Goal: Task Accomplishment & Management: Use online tool/utility

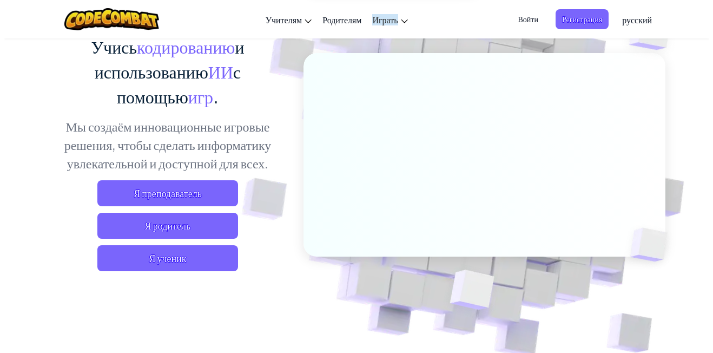
scroll to position [108, 0]
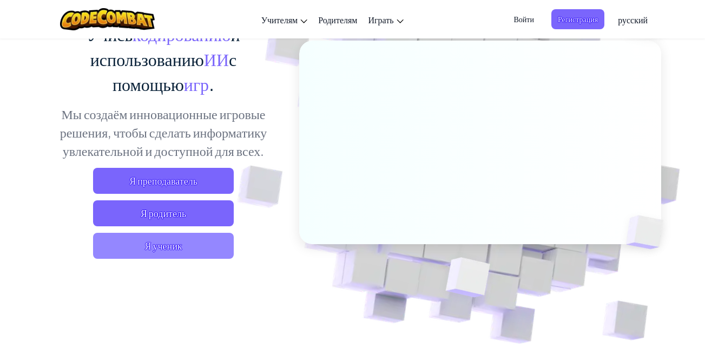
click at [198, 251] on span "Я ученик" at bounding box center [163, 246] width 141 height 26
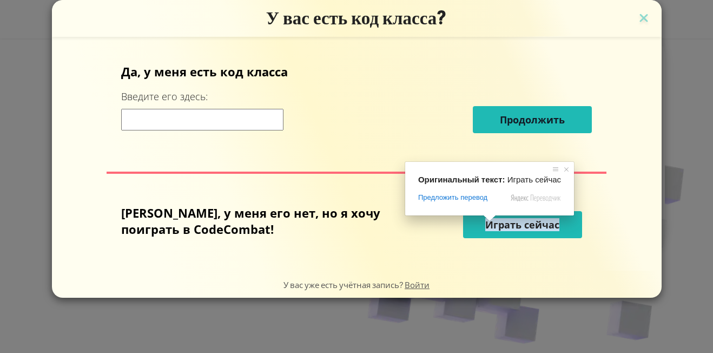
click at [507, 220] on ya-tr-span "Играть сейчас" at bounding box center [523, 224] width 74 height 13
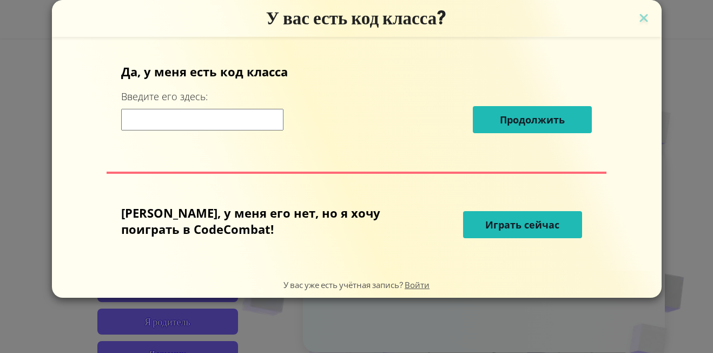
click at [515, 220] on ya-tr-span "Играть сейчас" at bounding box center [523, 224] width 74 height 13
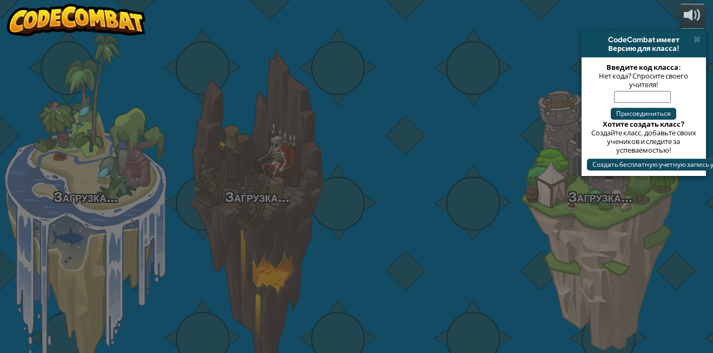
click at [521, 225] on div "Загрузка... Загрузка... Загрузка... Загрузка... Загрузка... Загрузка... Загрузк…" at bounding box center [356, 176] width 713 height 353
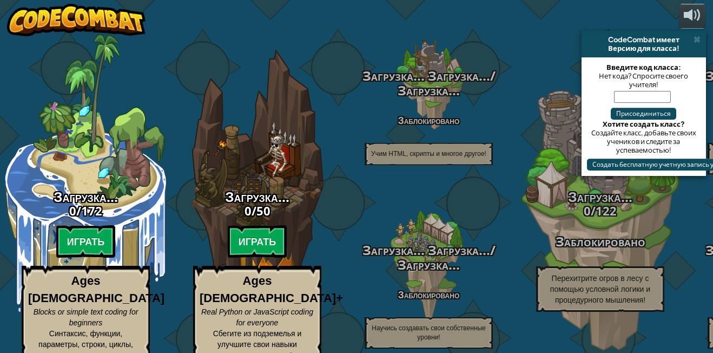
select select "ru"
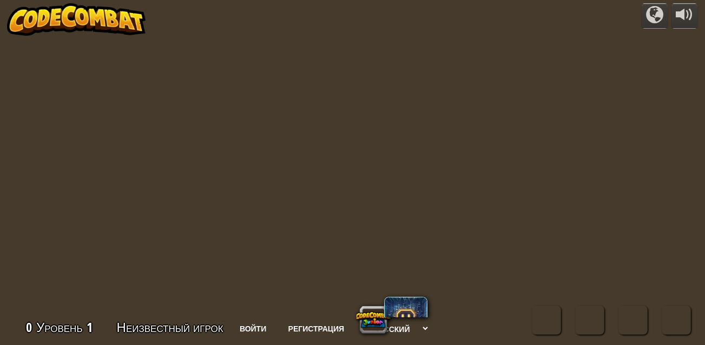
select select "ru"
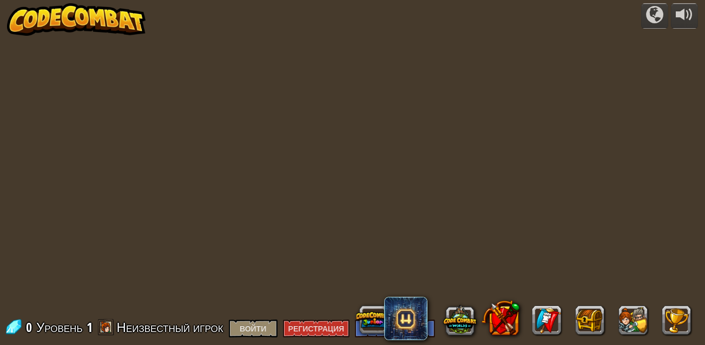
select select "ru"
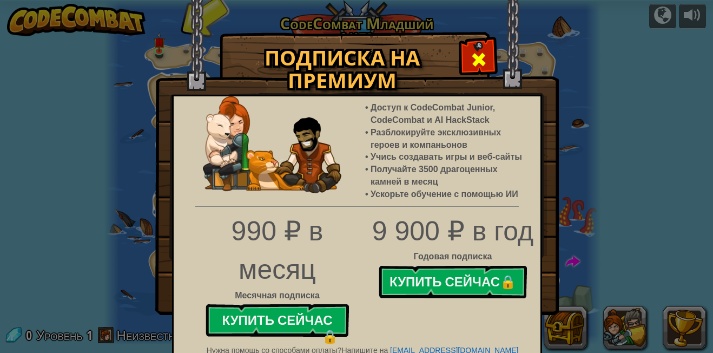
click at [478, 63] on span at bounding box center [478, 59] width 17 height 17
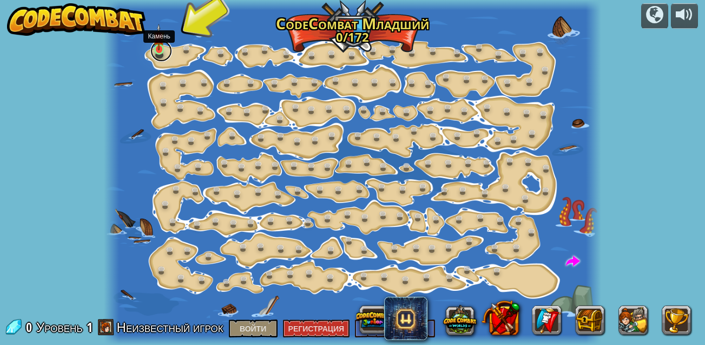
click at [156, 50] on link at bounding box center [161, 51] width 22 height 22
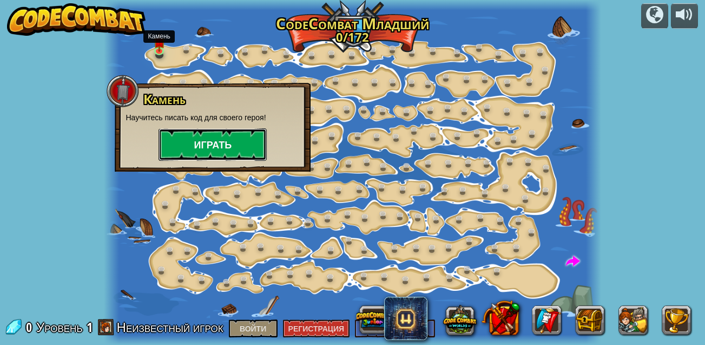
click at [199, 134] on button "Играть" at bounding box center [213, 144] width 108 height 32
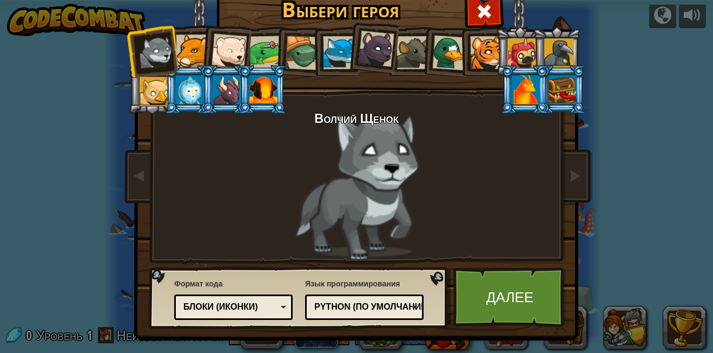
click at [186, 54] on div at bounding box center [192, 51] width 33 height 33
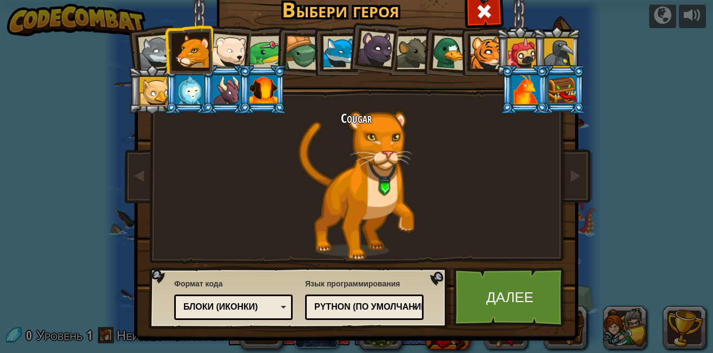
click at [388, 49] on div at bounding box center [376, 49] width 36 height 36
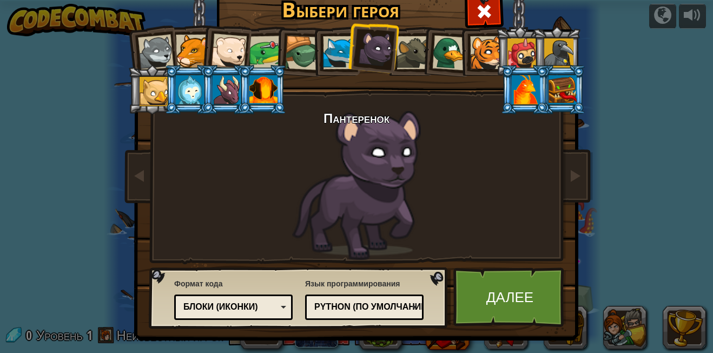
click at [441, 51] on div at bounding box center [449, 52] width 35 height 35
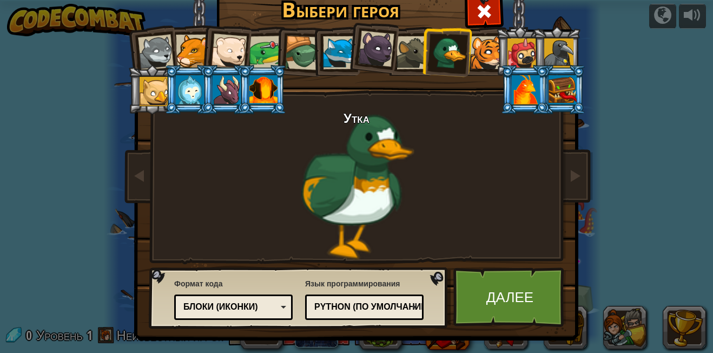
click at [414, 51] on div at bounding box center [413, 52] width 33 height 33
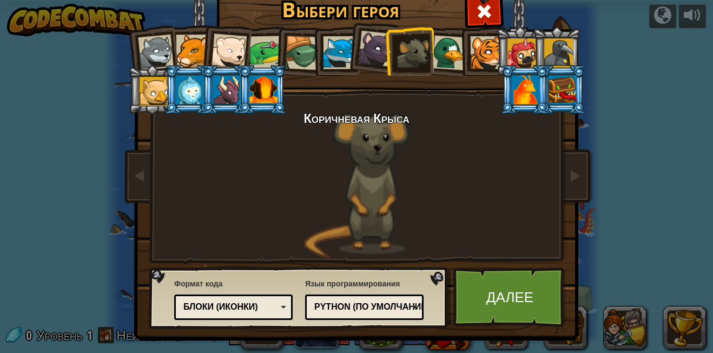
click at [554, 82] on div at bounding box center [563, 89] width 28 height 29
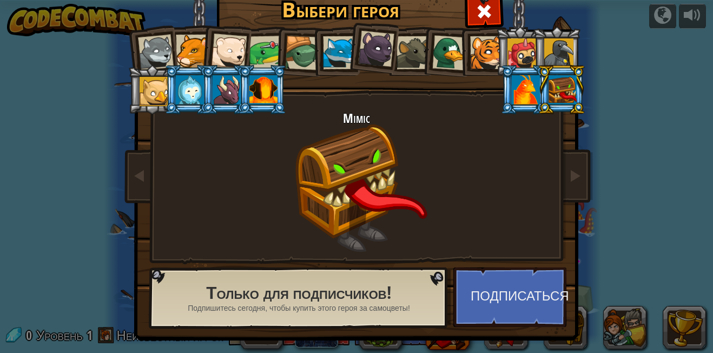
click at [480, 54] on div at bounding box center [486, 52] width 33 height 33
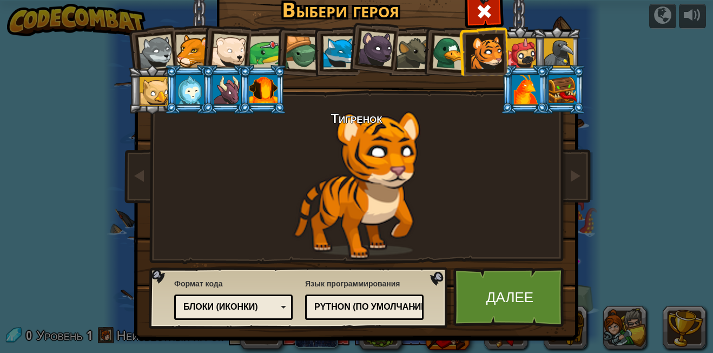
click at [509, 46] on div at bounding box center [522, 52] width 29 height 29
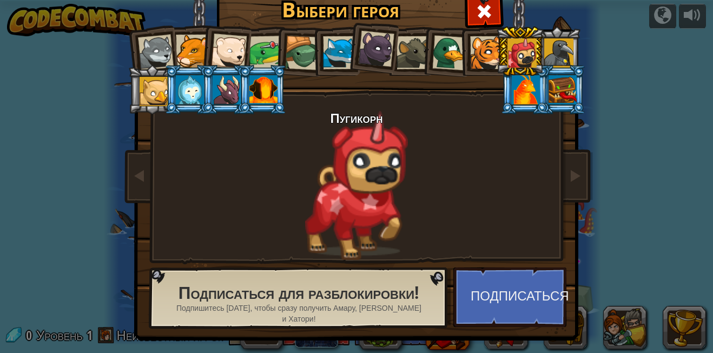
click at [488, 46] on div at bounding box center [486, 52] width 33 height 33
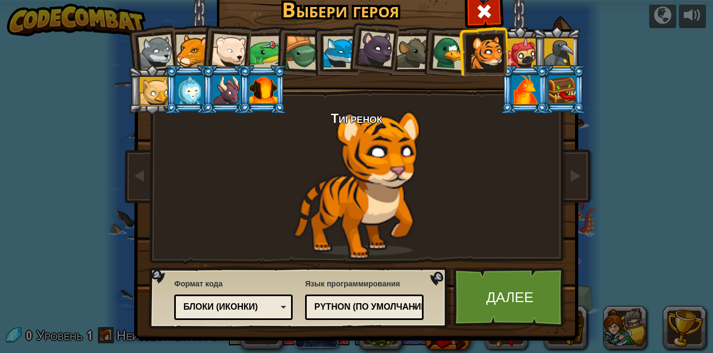
click at [397, 51] on div at bounding box center [413, 52] width 33 height 33
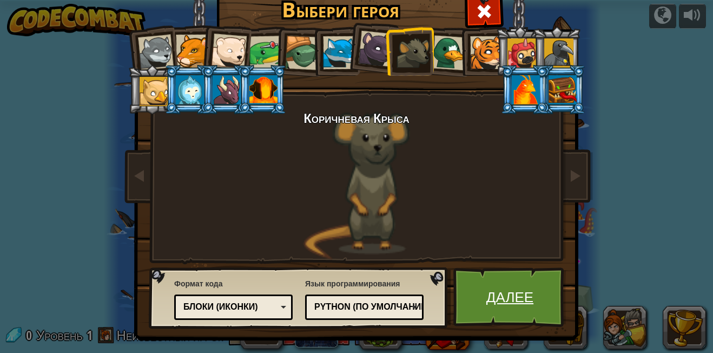
click at [487, 299] on ya-tr-span "Далее" at bounding box center [510, 296] width 47 height 19
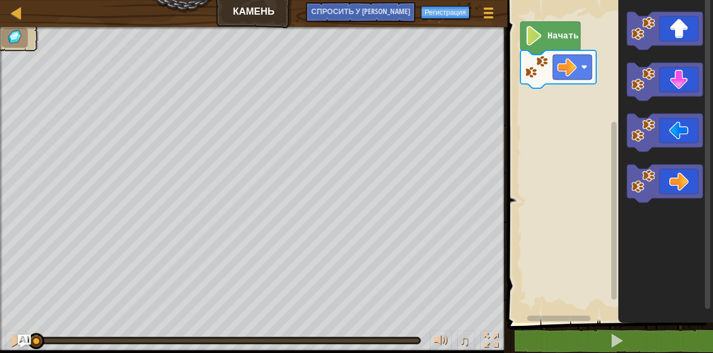
click at [544, 40] on icon "Рабочая область Blockly" at bounding box center [551, 38] width 60 height 33
click at [543, 48] on icon "Рабочая область Blockly" at bounding box center [551, 38] width 60 height 33
click at [574, 70] on image "Рабочая область Blockly" at bounding box center [567, 66] width 19 height 19
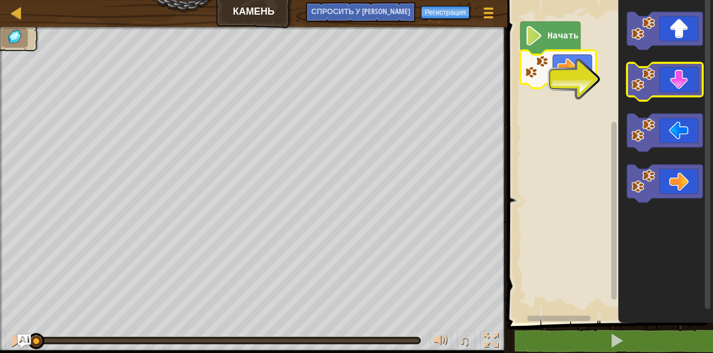
click at [687, 83] on icon "Рабочая область Blockly" at bounding box center [665, 82] width 76 height 38
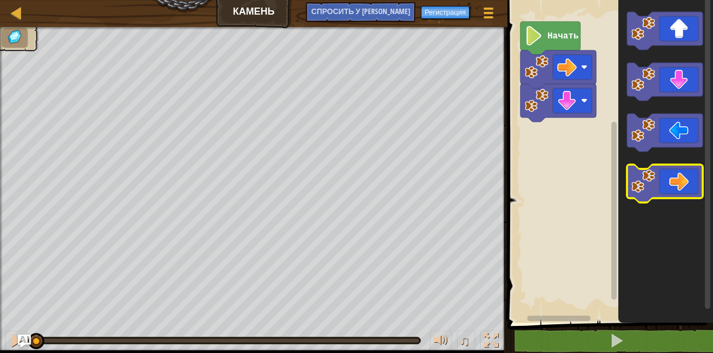
click at [685, 185] on icon "Рабочая область Blockly" at bounding box center [665, 184] width 76 height 38
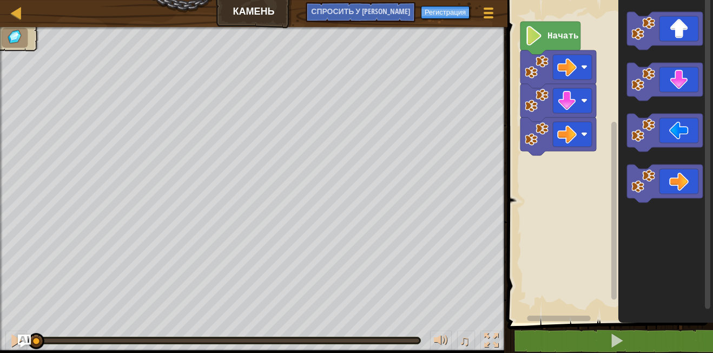
click at [536, 34] on image "Рабочая область Blockly" at bounding box center [534, 35] width 18 height 19
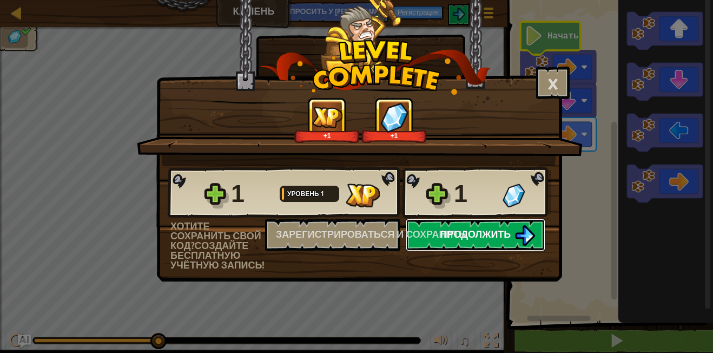
click at [452, 234] on span "Продолжить" at bounding box center [476, 234] width 71 height 14
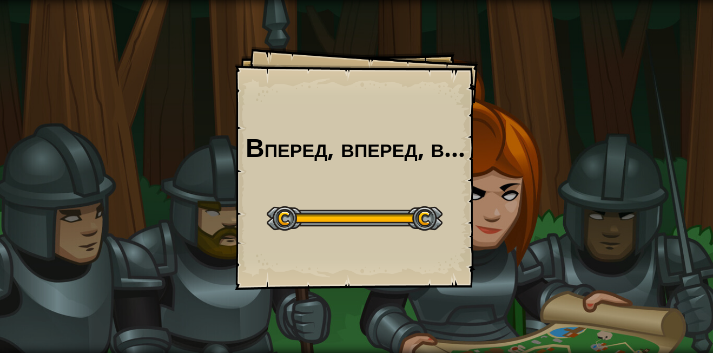
click at [431, 202] on div "Начальный уровень" at bounding box center [355, 216] width 176 height 43
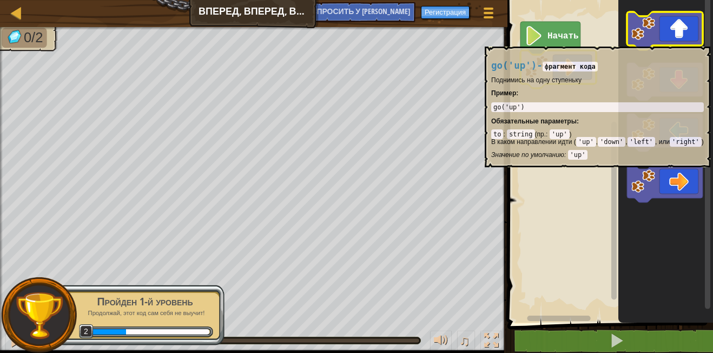
click at [697, 41] on icon "Рабочая область Blockly" at bounding box center [665, 31] width 76 height 38
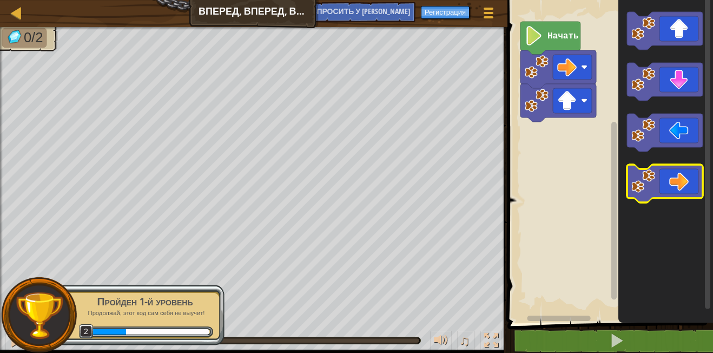
click at [681, 183] on icon "Рабочая область Blockly" at bounding box center [665, 184] width 76 height 38
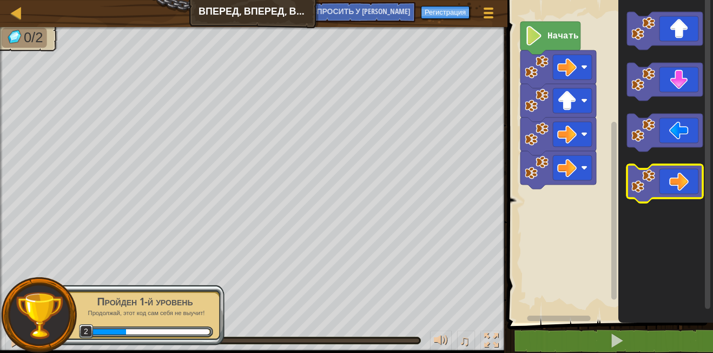
click at [681, 183] on icon "Рабочая область Blockly" at bounding box center [665, 184] width 76 height 38
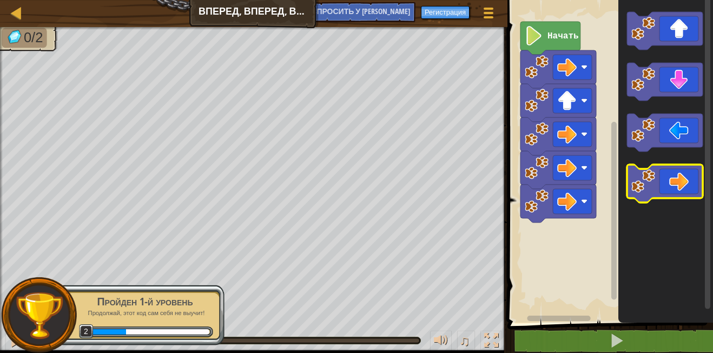
click at [681, 183] on icon "Рабочая область Blockly" at bounding box center [665, 184] width 76 height 38
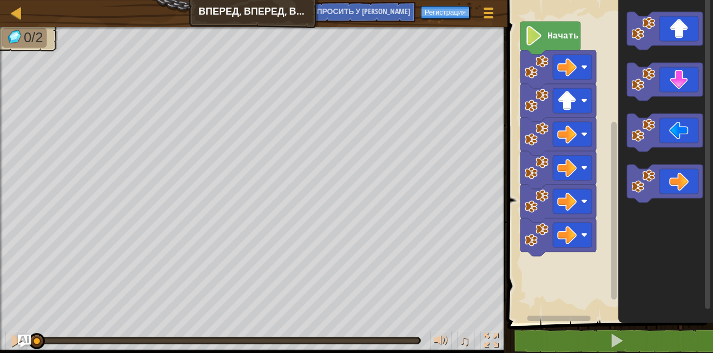
click at [541, 43] on image "Рабочая область Blockly" at bounding box center [534, 35] width 18 height 19
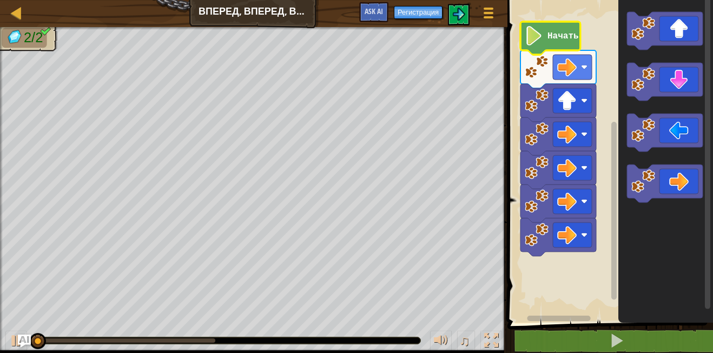
click at [541, 43] on image "Рабочая область Blockly" at bounding box center [534, 35] width 18 height 19
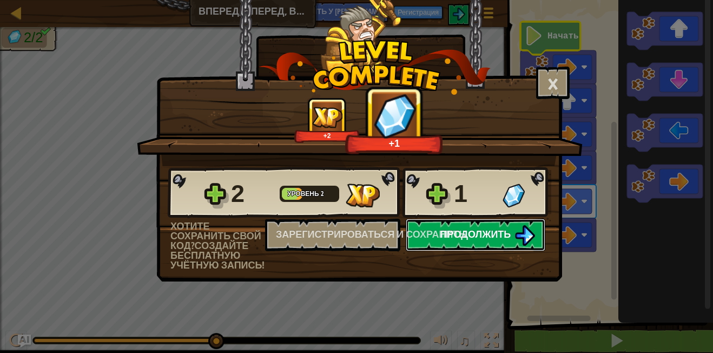
click at [500, 233] on span "Продолжить" at bounding box center [476, 234] width 71 height 14
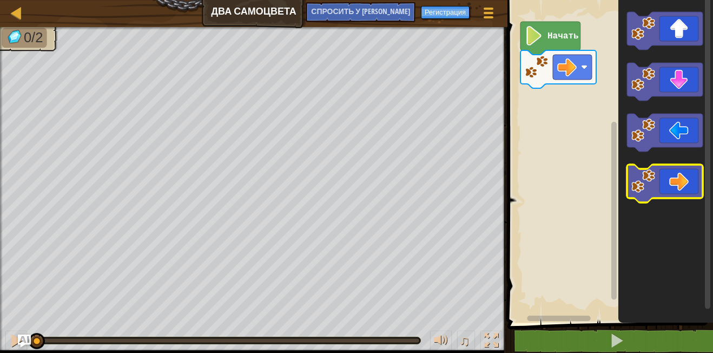
click at [696, 181] on icon "Рабочая область Blockly" at bounding box center [665, 184] width 76 height 38
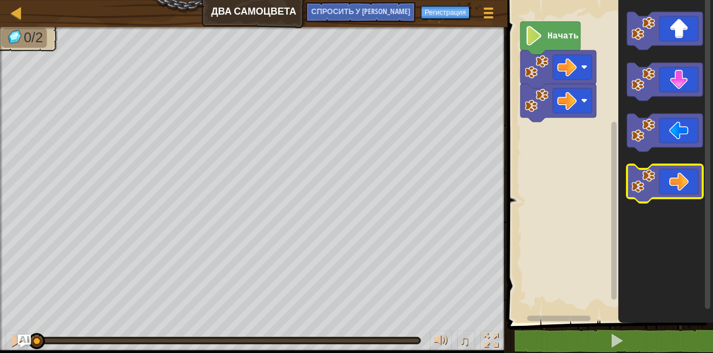
click at [696, 181] on icon "Рабочая область Blockly" at bounding box center [665, 184] width 76 height 38
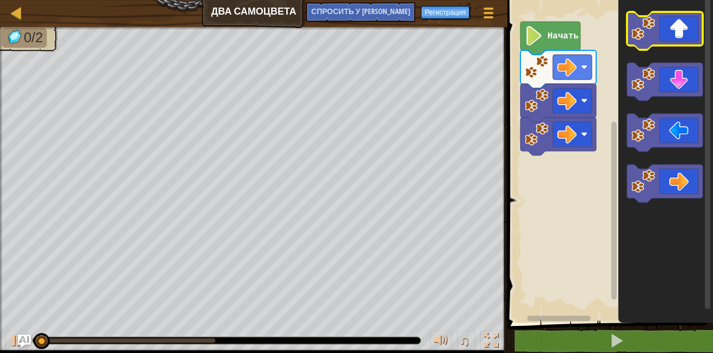
click at [696, 37] on icon "Рабочая область Blockly" at bounding box center [665, 31] width 76 height 38
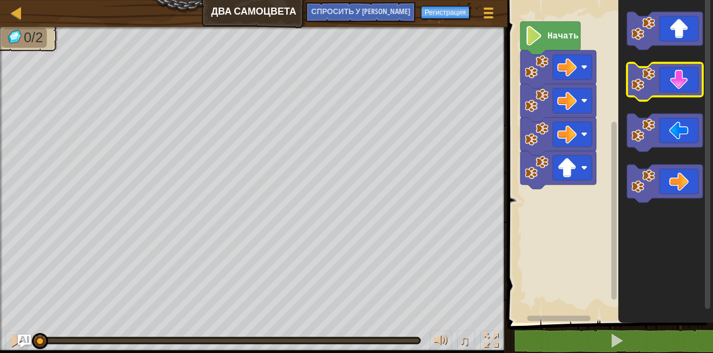
click at [679, 93] on icon "Рабочая область Blockly" at bounding box center [665, 82] width 76 height 38
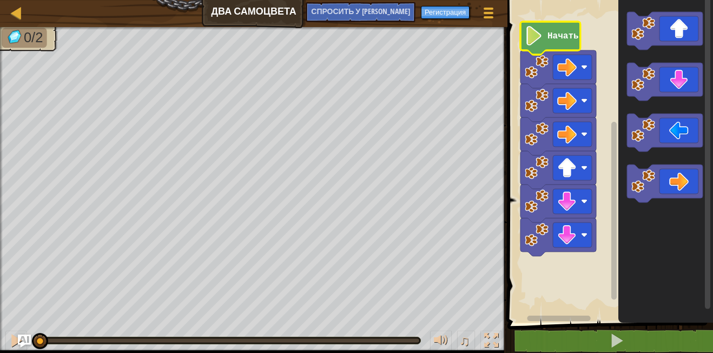
click at [536, 32] on image "Рабочая область Blockly" at bounding box center [534, 35] width 18 height 19
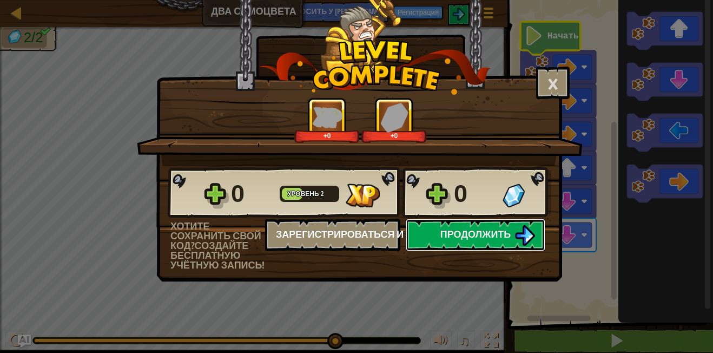
click at [466, 236] on div "0 Уровень 2 0 Хотите сохранить свой код? Создайте бесплатную учётную запись! За…" at bounding box center [359, 218] width 405 height 104
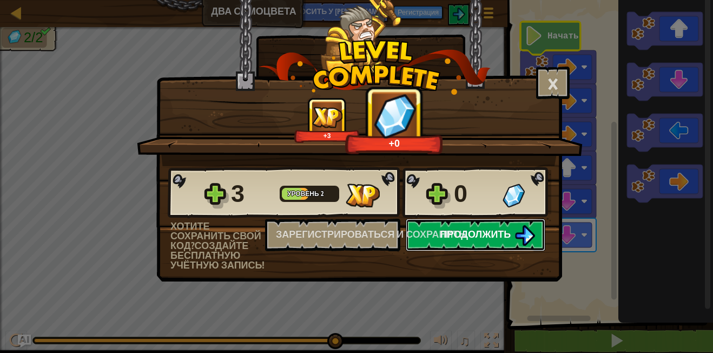
click at [492, 236] on span "Продолжить" at bounding box center [476, 234] width 71 height 14
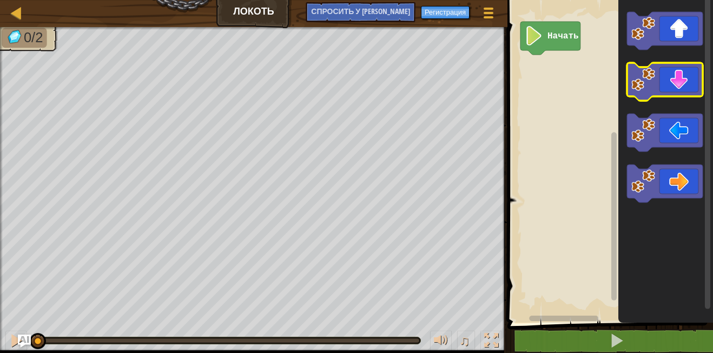
click at [687, 85] on icon "Рабочая область Blockly" at bounding box center [665, 82] width 76 height 38
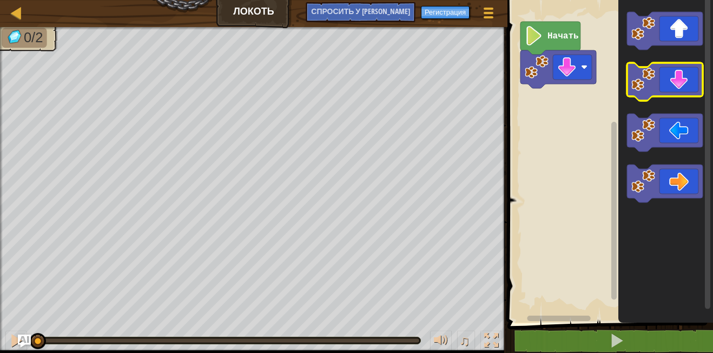
click at [685, 88] on icon "Рабочая область Blockly" at bounding box center [665, 82] width 76 height 38
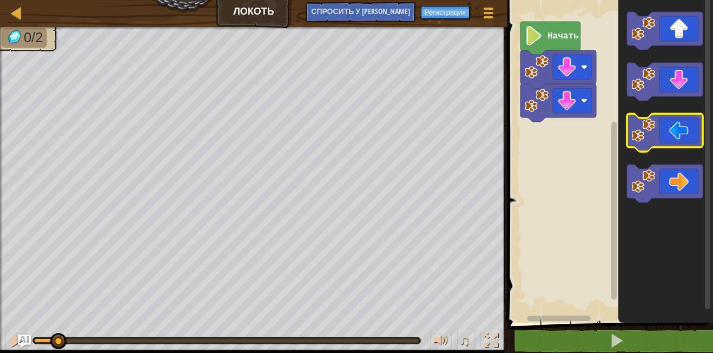
click at [690, 129] on icon "Рабочая область Blockly" at bounding box center [665, 133] width 76 height 38
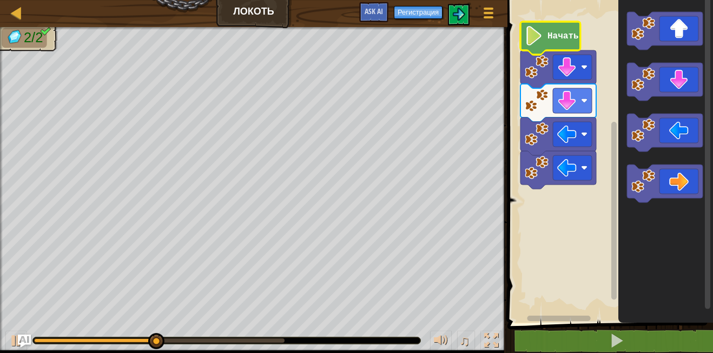
click at [550, 42] on icon "Рабочая область Blockly" at bounding box center [551, 38] width 60 height 33
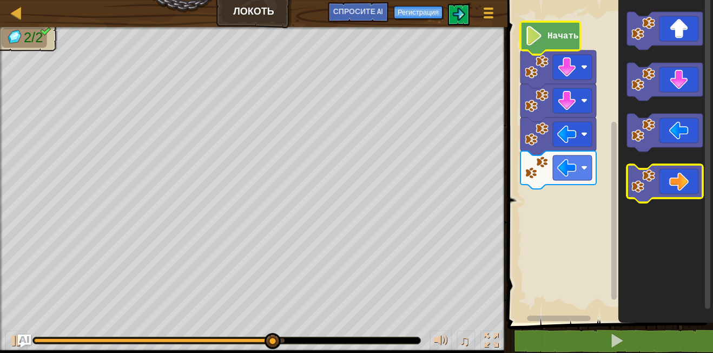
click at [664, 0] on body "[PERSON_NAME] Меню игры Регистрация Спросите AI 1 ההההההההההההההההההההההההההההה…" at bounding box center [356, 0] width 713 height 0
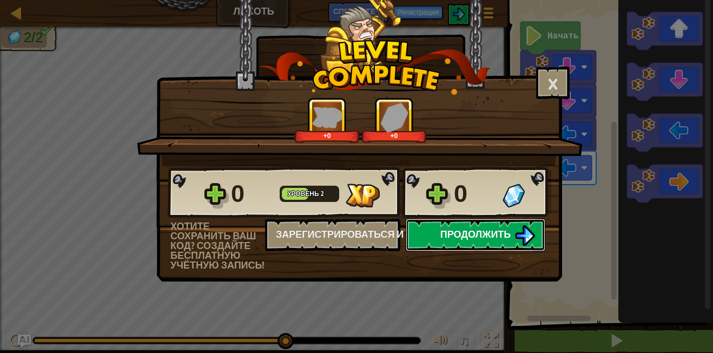
click at [468, 245] on button "Продолжить" at bounding box center [476, 235] width 140 height 32
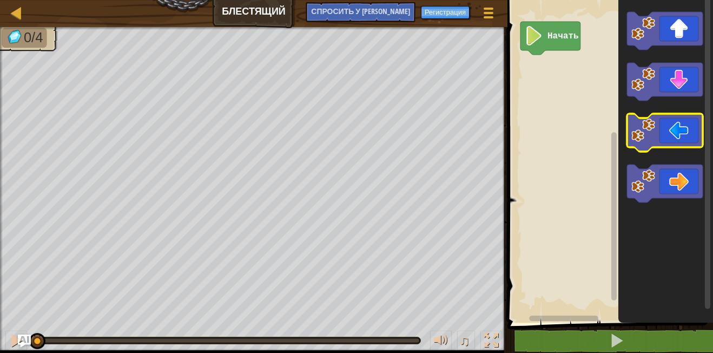
click at [680, 142] on icon "Рабочая область Blockly" at bounding box center [665, 133] width 76 height 38
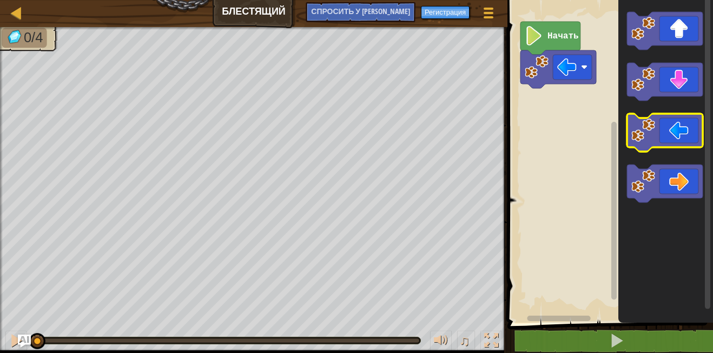
click at [680, 141] on icon "Рабочая область Blockly" at bounding box center [665, 133] width 76 height 38
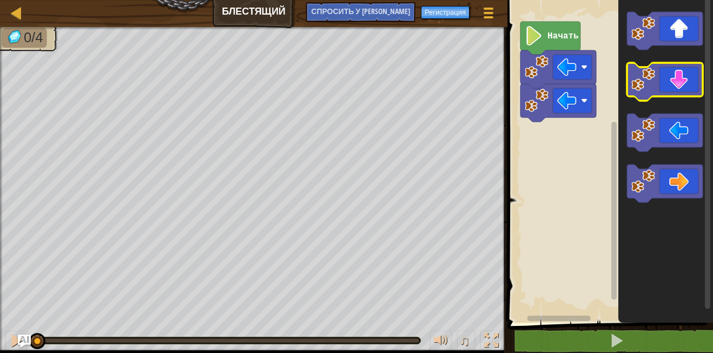
click at [687, 91] on icon "Рабочая область Blockly" at bounding box center [665, 82] width 76 height 38
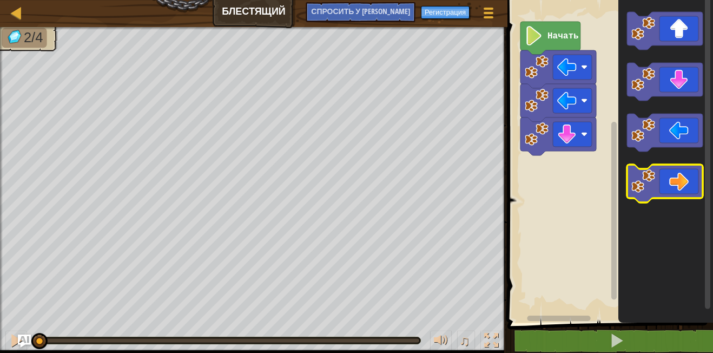
click at [687, 185] on icon "Рабочая область Blockly" at bounding box center [665, 184] width 76 height 38
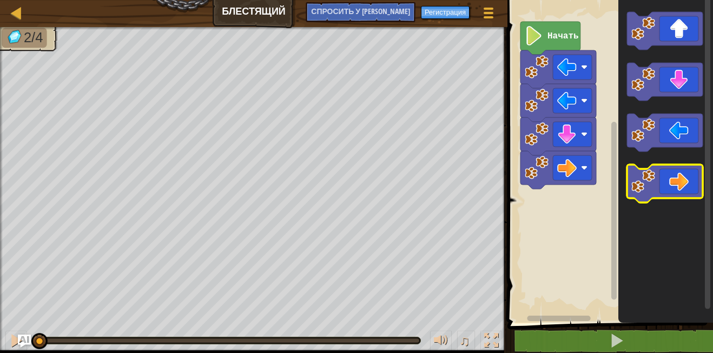
click at [687, 185] on icon "Рабочая область Blockly" at bounding box center [665, 184] width 76 height 38
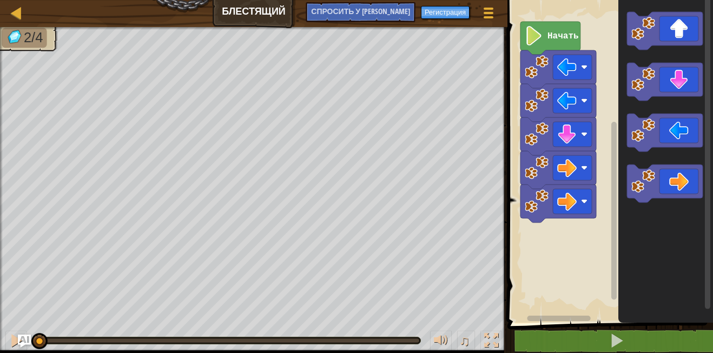
click at [561, 40] on text "Начать" at bounding box center [563, 36] width 31 height 10
